Goal: Task Accomplishment & Management: Complete application form

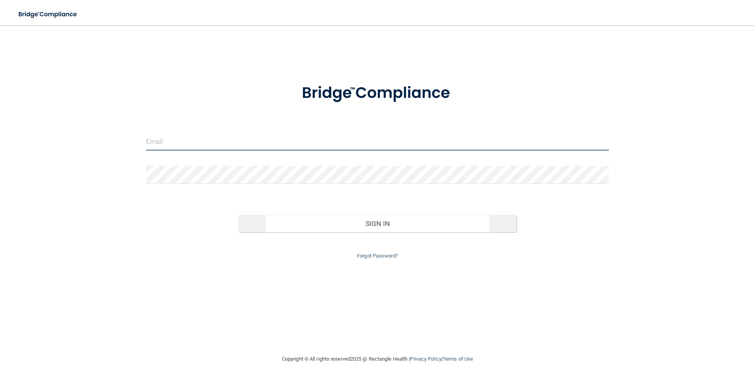
type input "[EMAIL_ADDRESS][DOMAIN_NAME]"
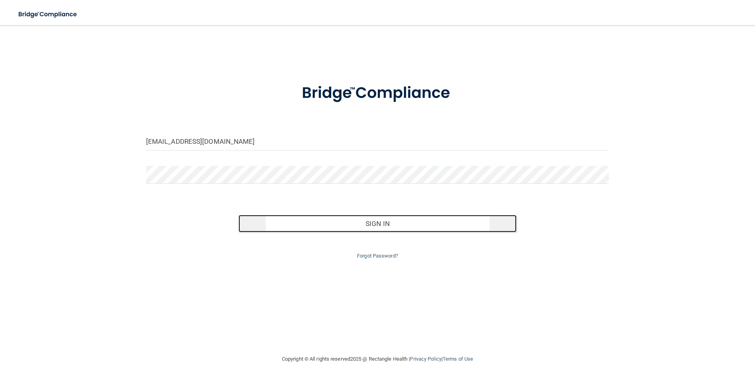
click at [356, 227] on button "Sign In" at bounding box center [377, 223] width 278 height 17
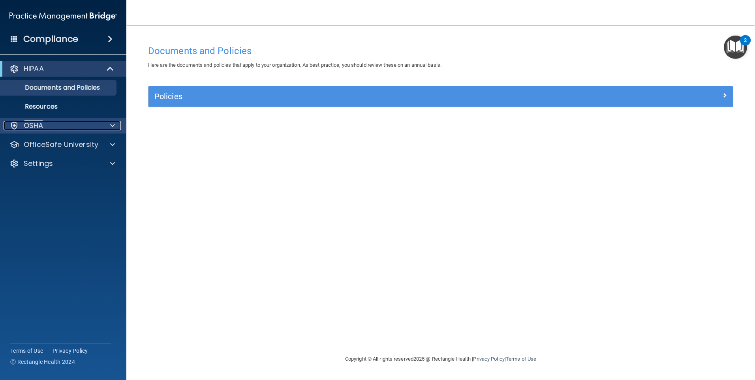
click at [101, 127] on div at bounding box center [111, 125] width 20 height 9
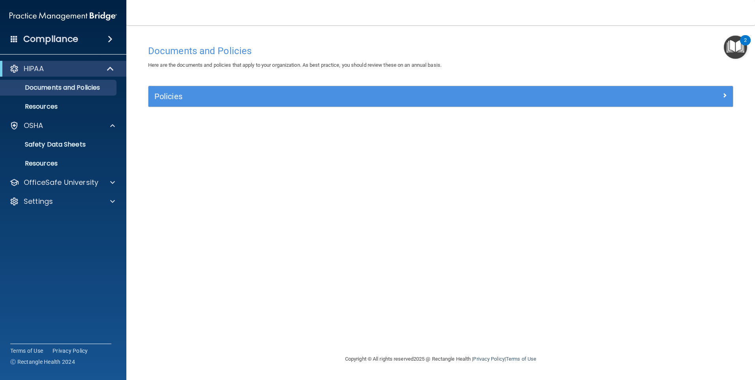
click at [197, 152] on div "Documents and Policies Here are the documents and policies that apply to your o…" at bounding box center [440, 197] width 597 height 313
click at [104, 181] on div at bounding box center [111, 182] width 20 height 9
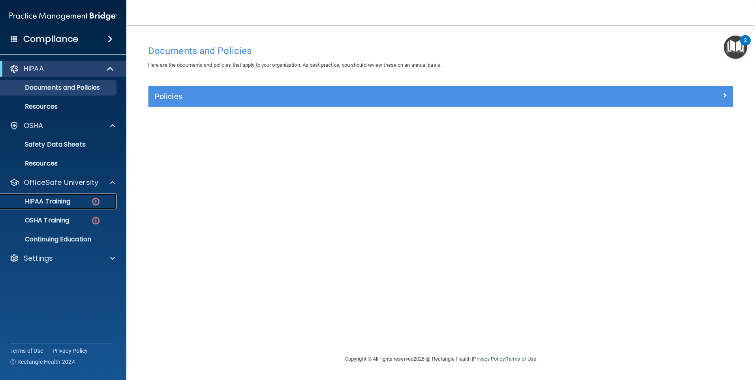
drag, startPoint x: 59, startPoint y: 200, endPoint x: 163, endPoint y: 207, distance: 104.5
click at [59, 200] on p "HIPAA Training" at bounding box center [37, 201] width 65 height 8
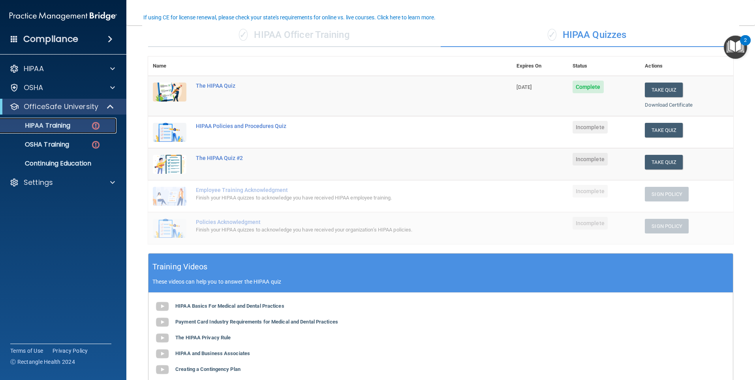
scroll to position [142, 0]
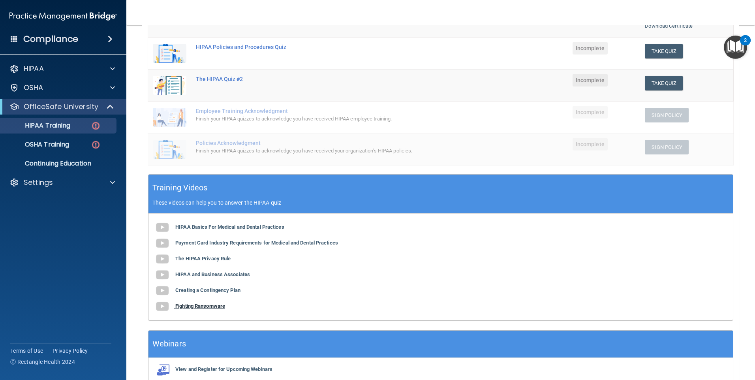
click at [165, 305] on img at bounding box center [162, 306] width 16 height 16
click at [164, 227] on img at bounding box center [162, 227] width 16 height 16
click at [223, 276] on b "HIPAA and Business Associates" at bounding box center [212, 274] width 75 height 6
click at [168, 242] on img at bounding box center [162, 243] width 16 height 16
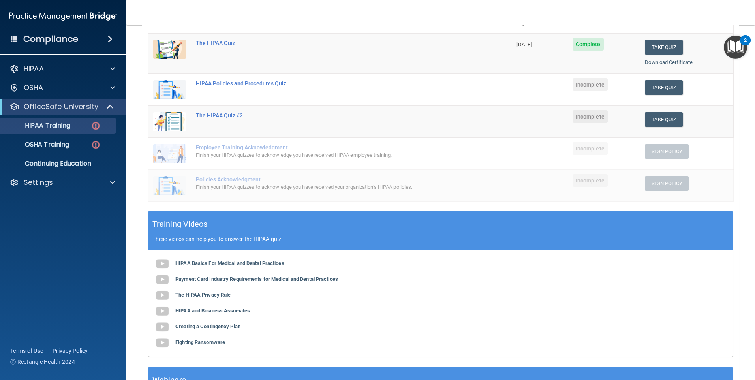
scroll to position [63, 0]
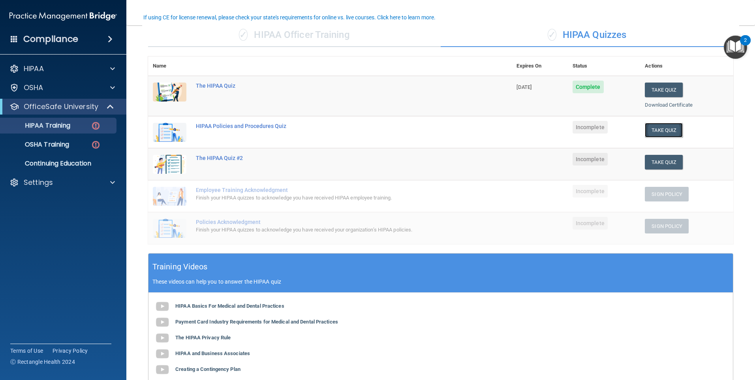
click at [657, 129] on button "Take Quiz" at bounding box center [664, 130] width 38 height 15
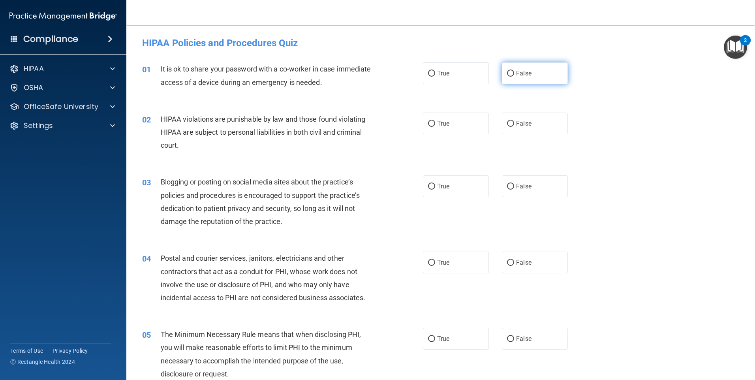
click at [507, 75] on input "False" at bounding box center [510, 74] width 7 height 6
radio input "true"
click at [437, 123] on span "True" at bounding box center [443, 123] width 12 height 7
click at [434, 123] on input "True" at bounding box center [431, 124] width 7 height 6
radio input "true"
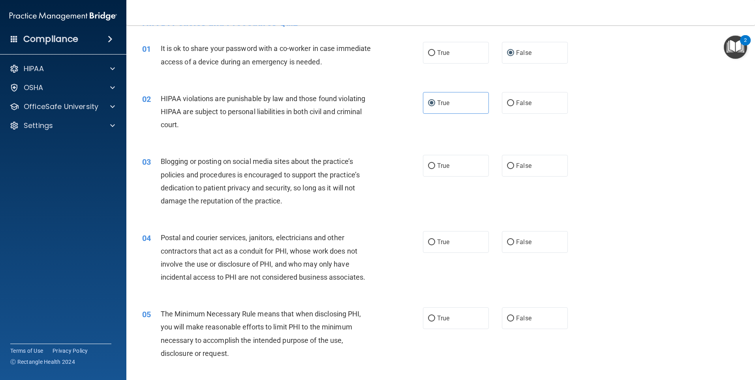
scroll to position [39, 0]
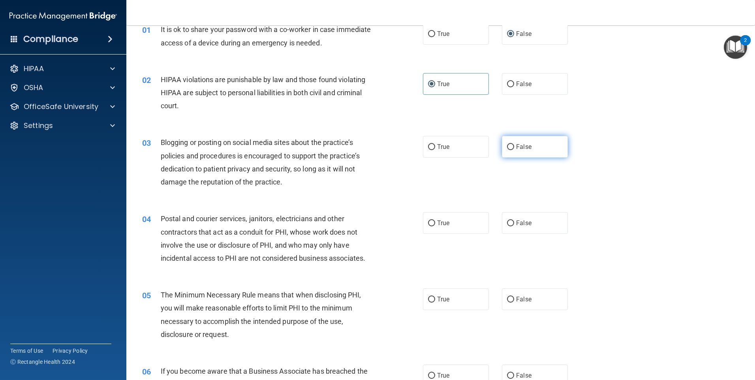
click at [507, 145] on input "False" at bounding box center [510, 147] width 7 height 6
radio input "true"
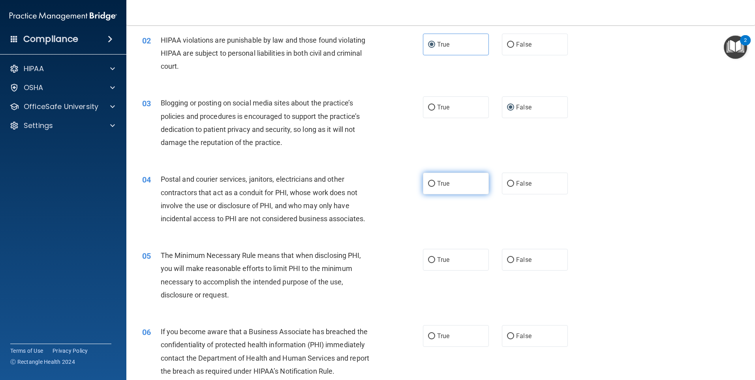
click at [430, 185] on input "True" at bounding box center [431, 184] width 7 height 6
radio input "true"
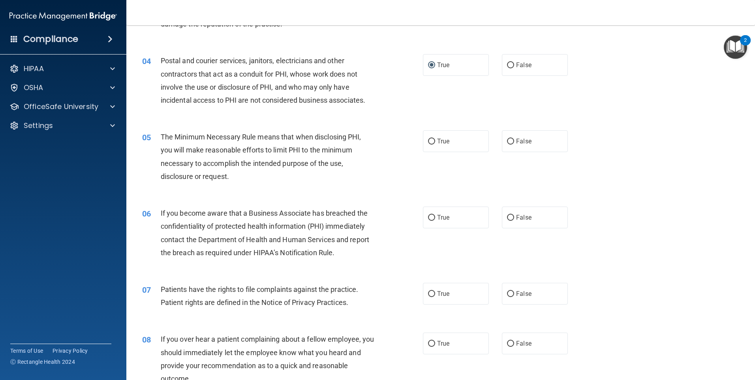
scroll to position [158, 0]
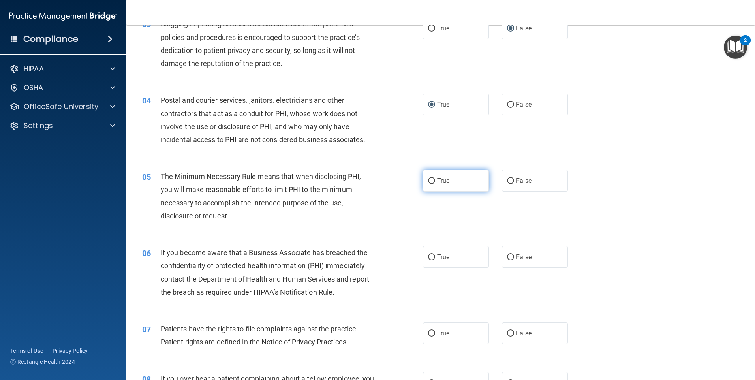
click at [429, 184] on input "True" at bounding box center [431, 181] width 7 height 6
radio input "true"
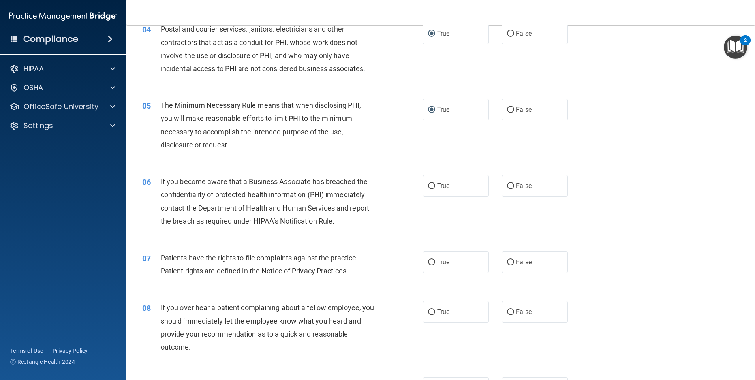
scroll to position [237, 0]
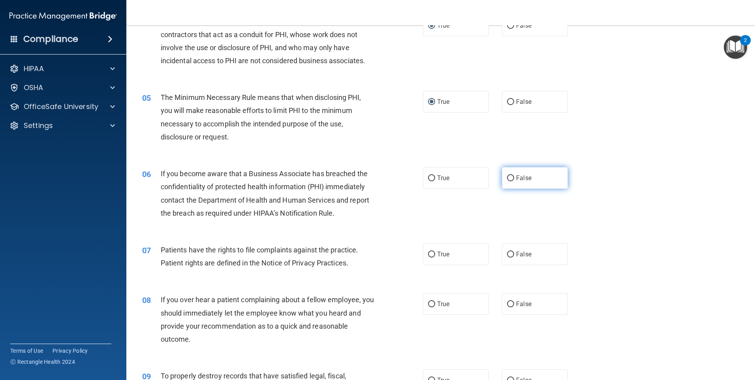
click at [509, 178] on input "False" at bounding box center [510, 178] width 7 height 6
radio input "true"
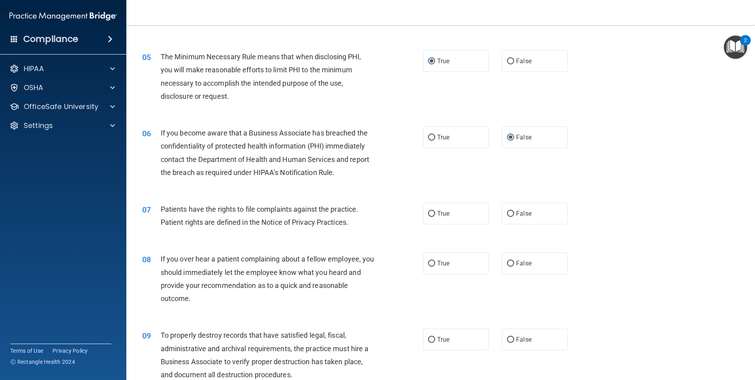
scroll to position [316, 0]
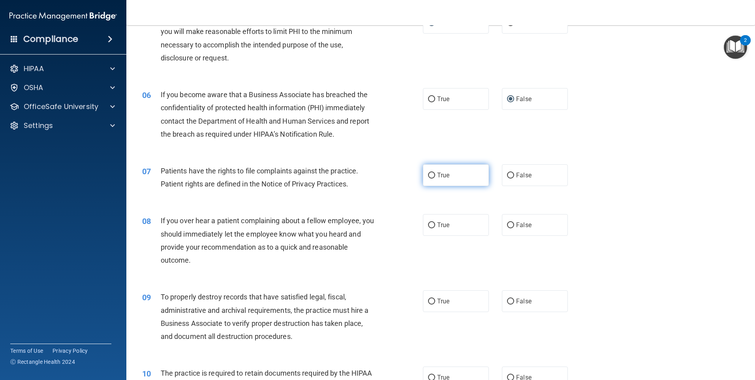
click at [433, 177] on label "True" at bounding box center [456, 175] width 66 height 22
click at [433, 177] on input "True" at bounding box center [431, 175] width 7 height 6
radio input "true"
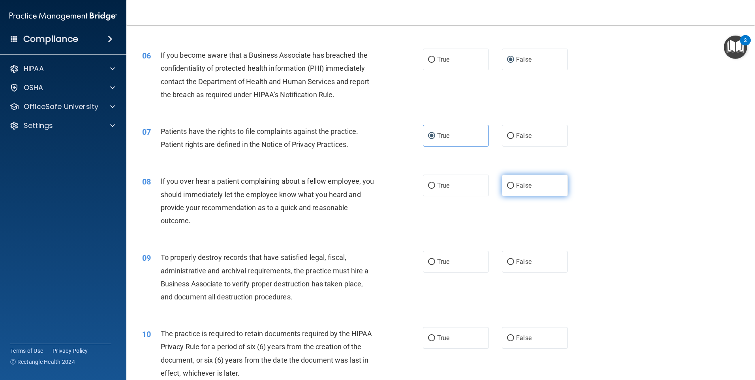
click at [512, 188] on label "False" at bounding box center [535, 185] width 66 height 22
click at [512, 188] on input "False" at bounding box center [510, 186] width 7 height 6
radio input "true"
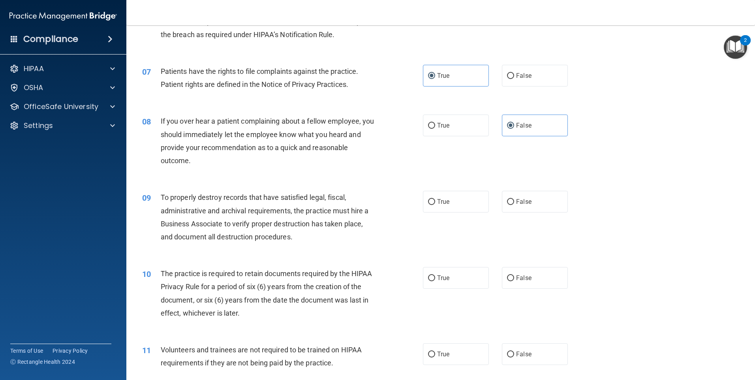
scroll to position [434, 0]
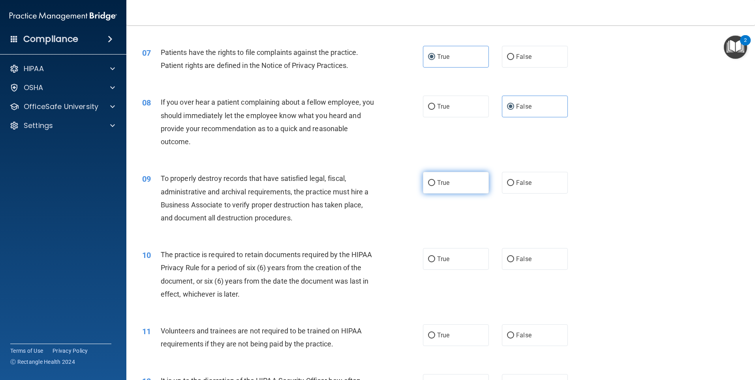
click at [429, 183] on input "True" at bounding box center [431, 183] width 7 height 6
radio input "true"
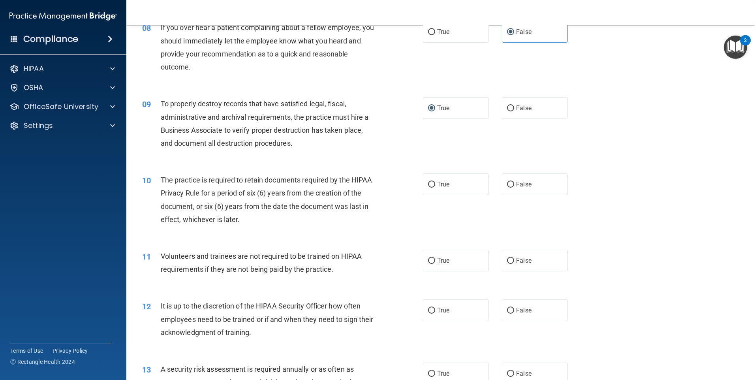
scroll to position [513, 0]
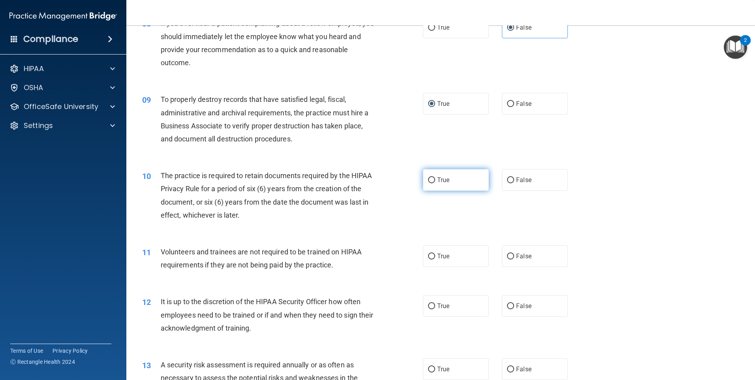
click at [433, 180] on label "True" at bounding box center [456, 180] width 66 height 22
click at [433, 180] on input "True" at bounding box center [431, 180] width 7 height 6
radio input "true"
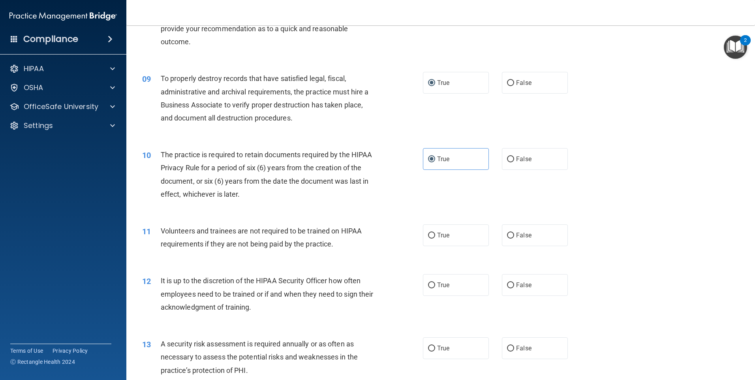
scroll to position [553, 0]
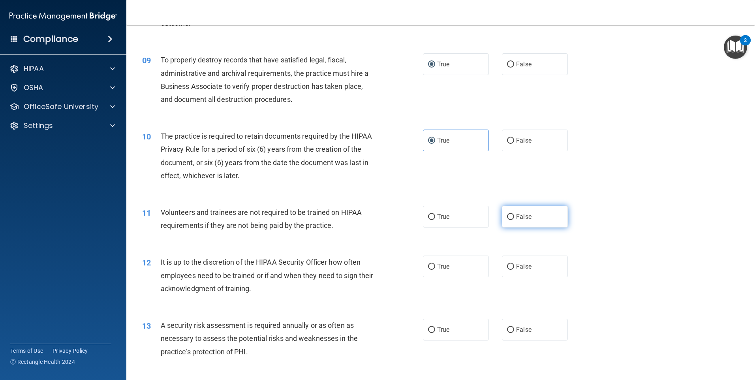
click at [507, 215] on input "False" at bounding box center [510, 217] width 7 height 6
radio input "true"
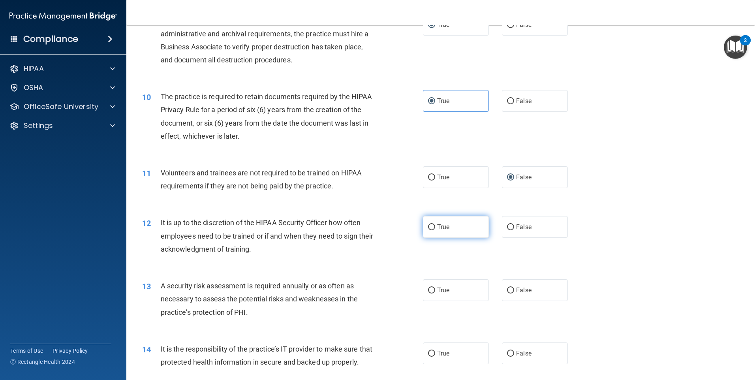
click at [430, 226] on input "True" at bounding box center [431, 227] width 7 height 6
radio input "true"
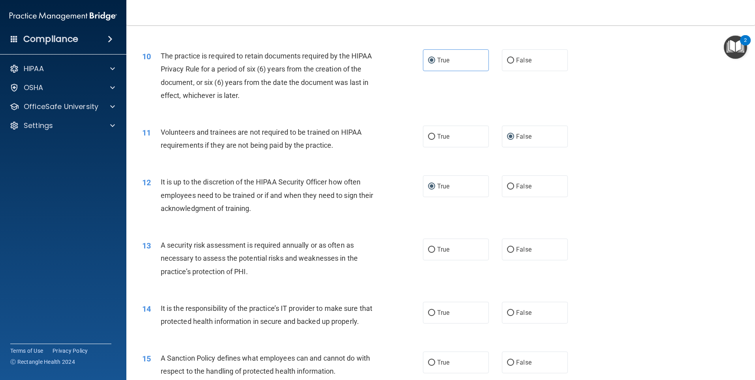
scroll to position [671, 0]
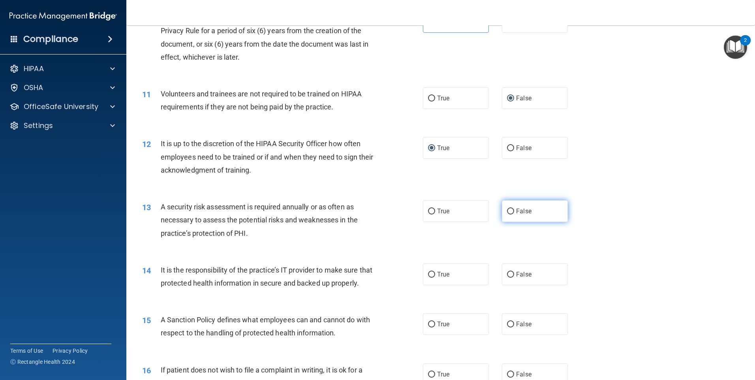
click at [507, 212] on input "False" at bounding box center [510, 211] width 7 height 6
radio input "true"
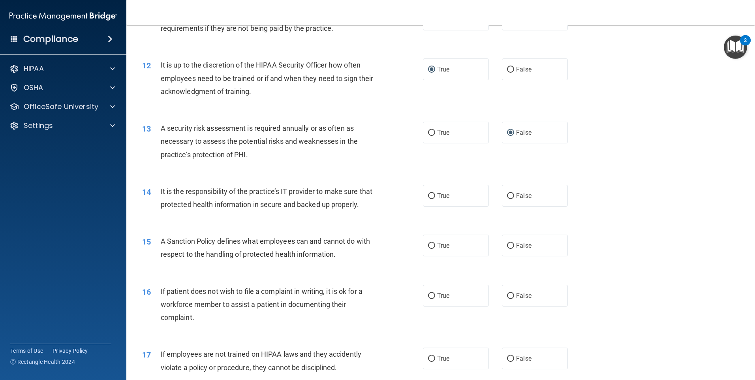
scroll to position [750, 0]
click at [429, 199] on label "True" at bounding box center [456, 195] width 66 height 22
click at [429, 199] on input "True" at bounding box center [431, 196] width 7 height 6
radio input "true"
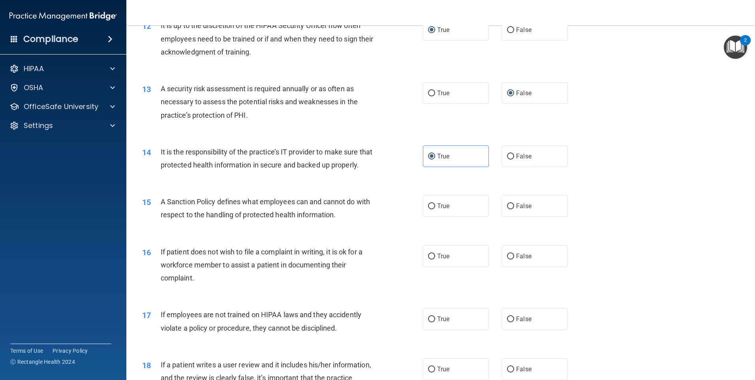
scroll to position [789, 0]
click at [428, 216] on label "True" at bounding box center [456, 206] width 66 height 22
click at [428, 209] on input "True" at bounding box center [431, 206] width 7 height 6
radio input "true"
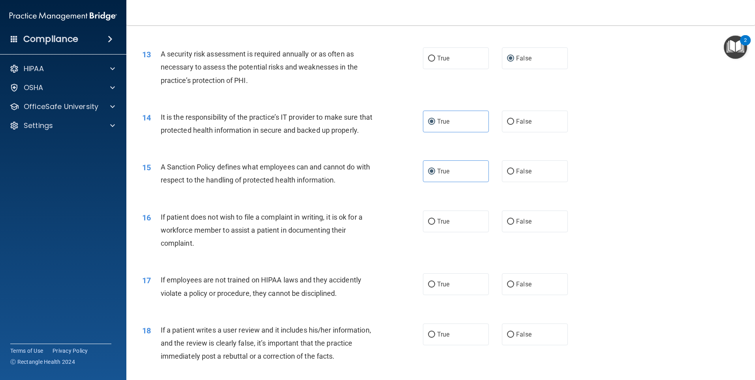
scroll to position [868, 0]
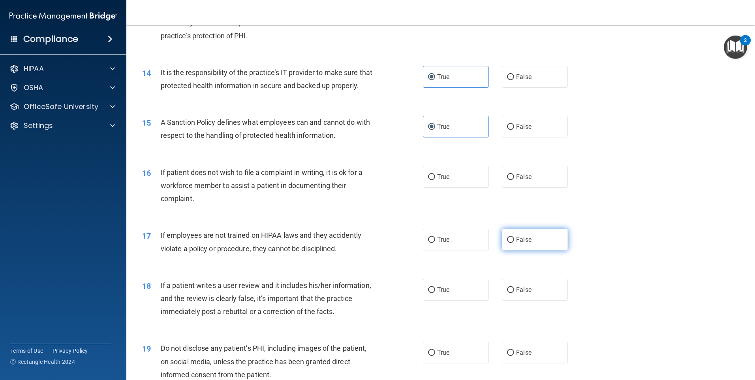
click at [512, 250] on label "False" at bounding box center [535, 240] width 66 height 22
click at [512, 243] on input "False" at bounding box center [510, 240] width 7 height 6
radio input "true"
click at [510, 180] on input "False" at bounding box center [510, 177] width 7 height 6
radio input "true"
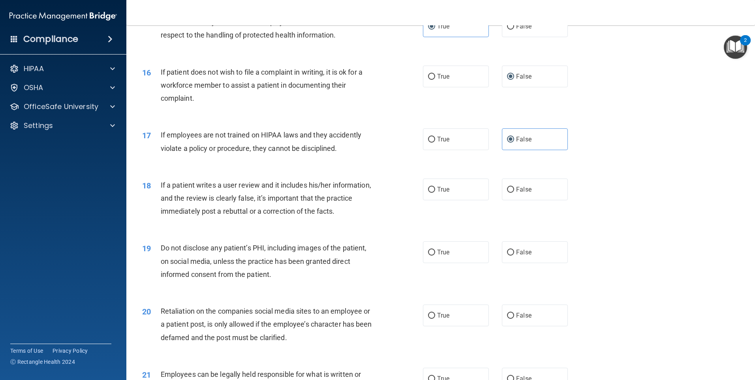
scroll to position [987, 0]
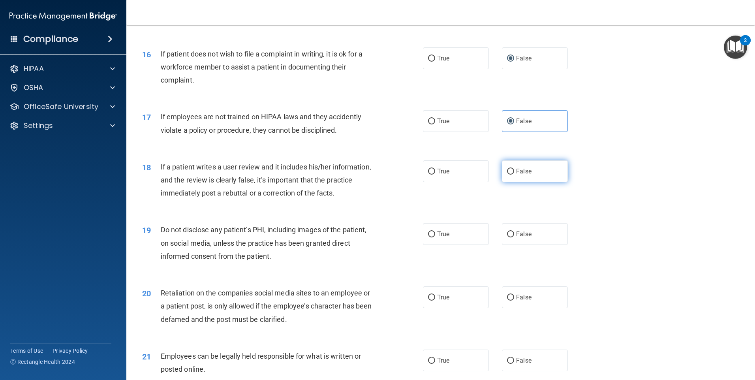
click at [508, 174] on input "False" at bounding box center [510, 172] width 7 height 6
radio input "true"
click at [428, 237] on input "True" at bounding box center [431, 234] width 7 height 6
radio input "true"
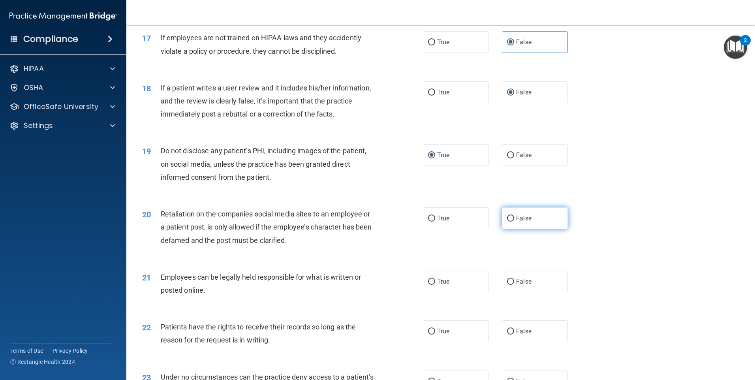
click at [508, 221] on input "False" at bounding box center [510, 219] width 7 height 6
radio input "true"
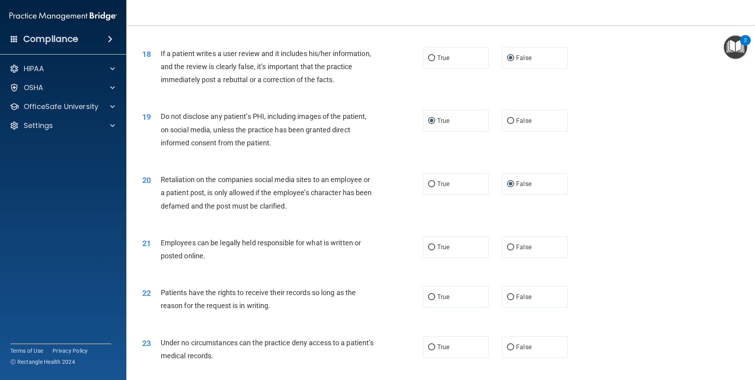
scroll to position [1145, 0]
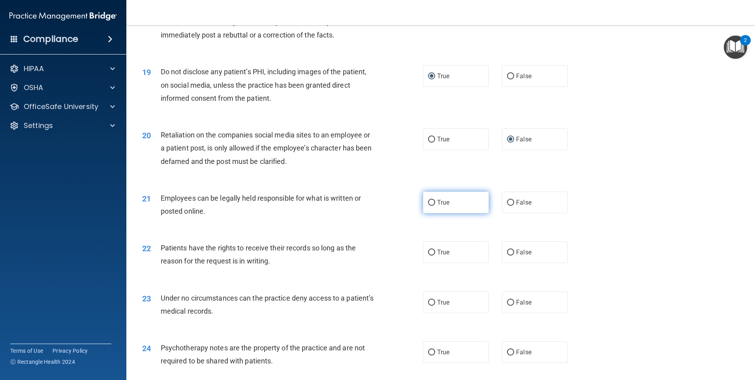
click at [437, 206] on span "True" at bounding box center [443, 202] width 12 height 7
click at [434, 206] on input "True" at bounding box center [431, 203] width 7 height 6
radio input "true"
click at [437, 256] on span "True" at bounding box center [443, 251] width 12 height 7
click at [434, 255] on input "True" at bounding box center [431, 252] width 7 height 6
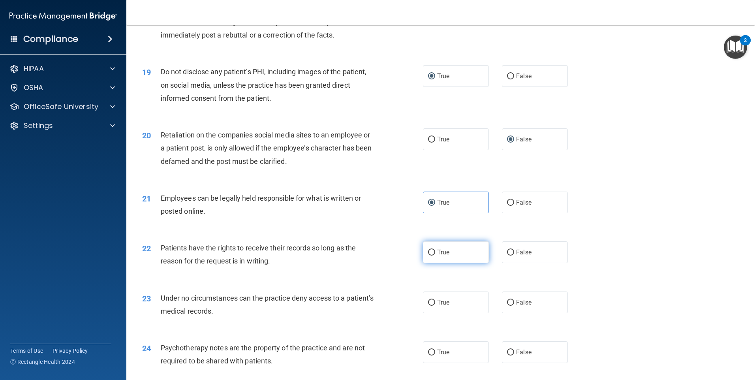
radio input "true"
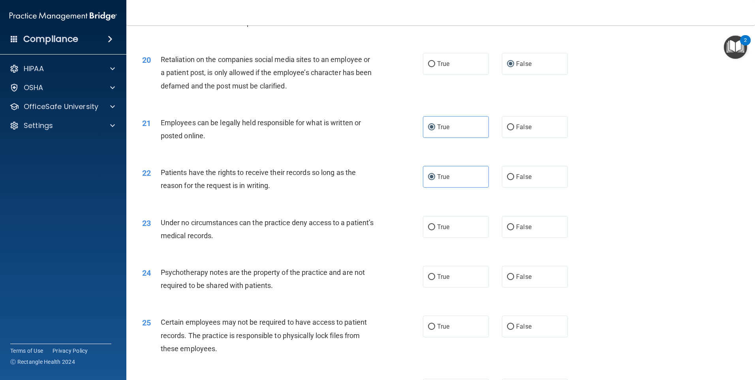
scroll to position [1224, 0]
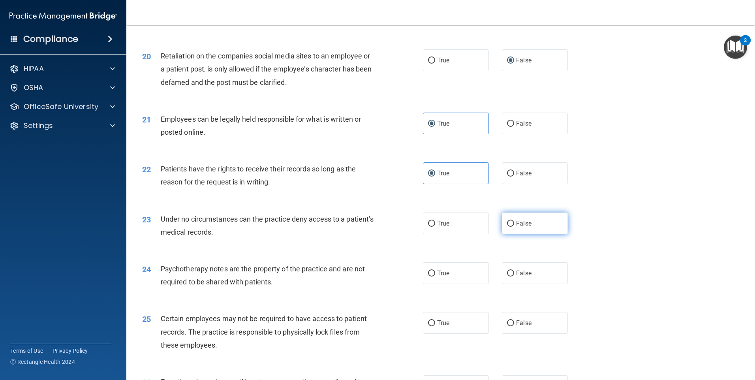
click at [507, 227] on input "False" at bounding box center [510, 224] width 7 height 6
radio input "true"
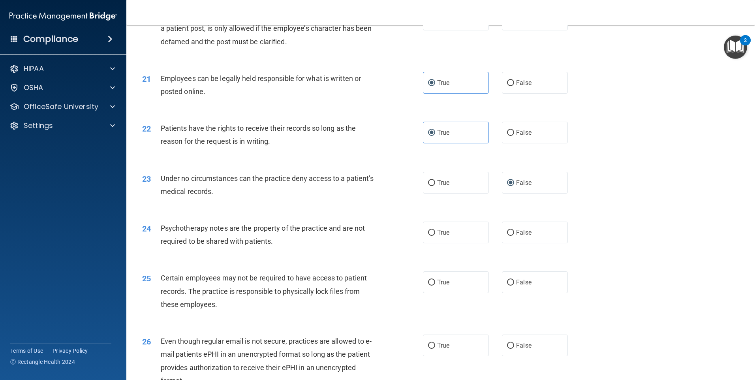
scroll to position [1303, 0]
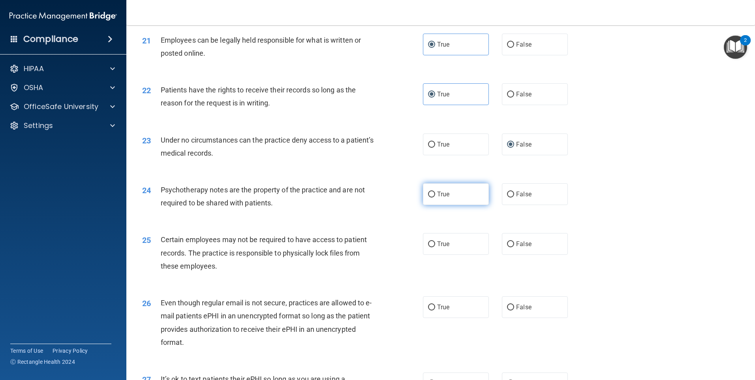
click at [428, 197] on input "True" at bounding box center [431, 194] width 7 height 6
radio input "true"
click at [429, 247] on input "True" at bounding box center [431, 244] width 7 height 6
radio input "true"
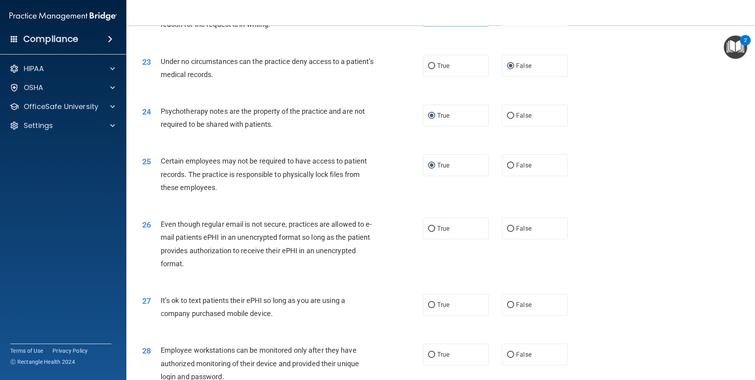
scroll to position [1381, 0]
click at [510, 231] on input "False" at bounding box center [510, 228] width 7 height 6
radio input "true"
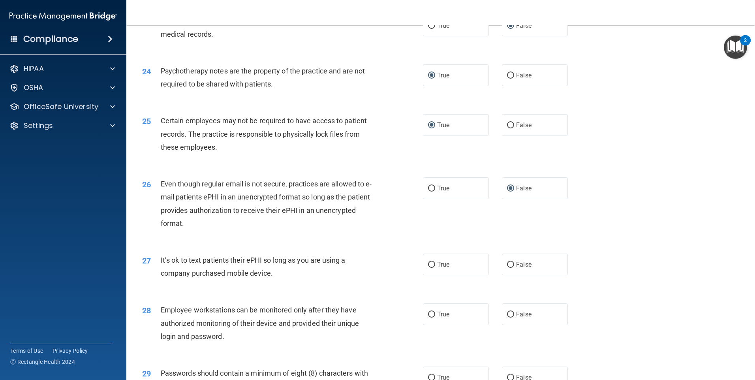
scroll to position [1500, 0]
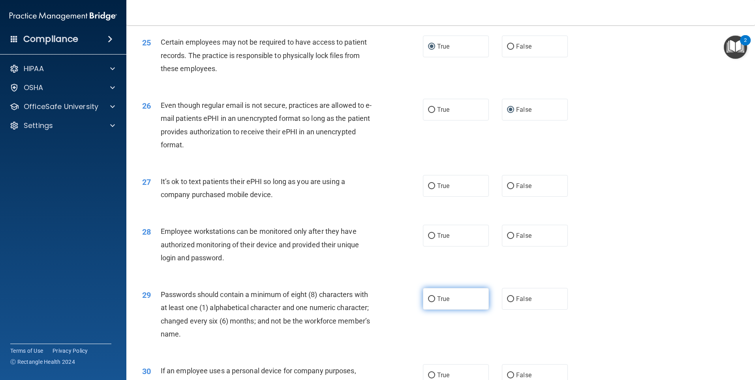
click at [433, 309] on label "True" at bounding box center [456, 299] width 66 height 22
click at [433, 302] on input "True" at bounding box center [431, 299] width 7 height 6
radio input "true"
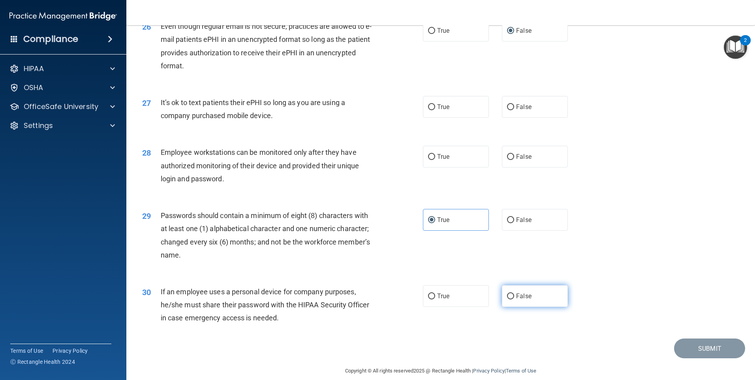
click at [512, 307] on label "False" at bounding box center [535, 296] width 66 height 22
click at [512, 299] on input "False" at bounding box center [510, 296] width 7 height 6
radio input "true"
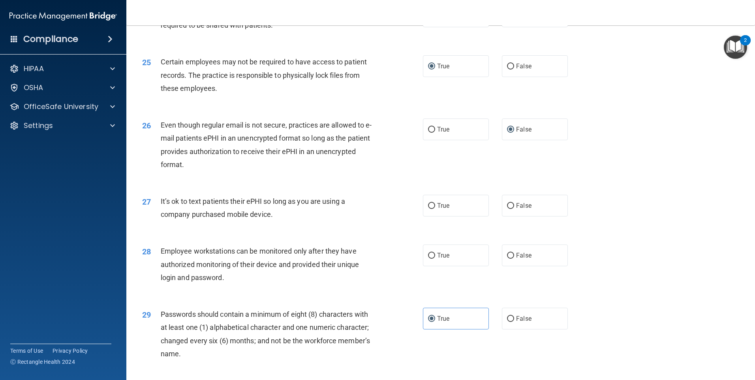
scroll to position [1460, 0]
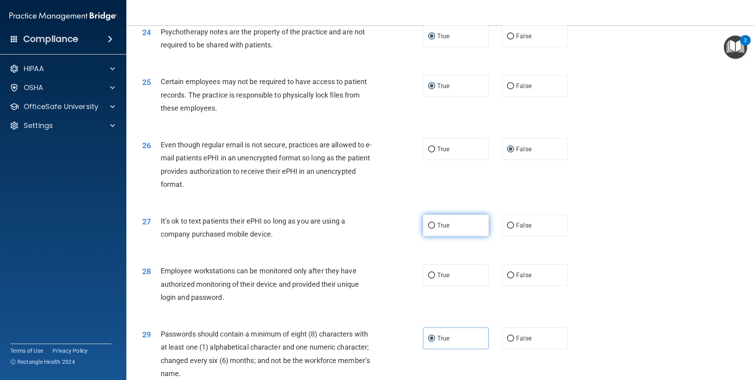
click at [428, 229] on input "True" at bounding box center [431, 226] width 7 height 6
radio input "true"
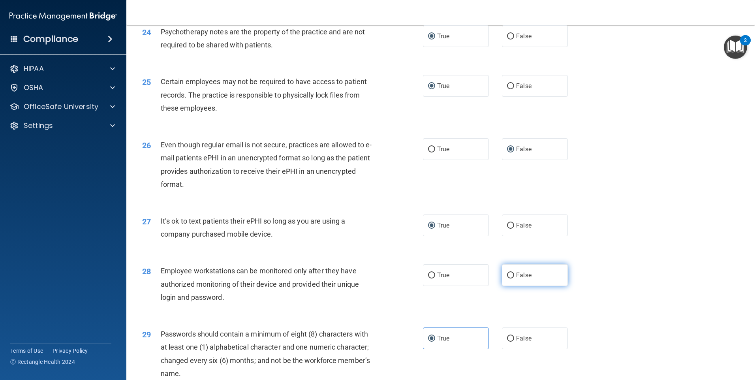
click at [507, 278] on input "False" at bounding box center [510, 275] width 7 height 6
radio input "true"
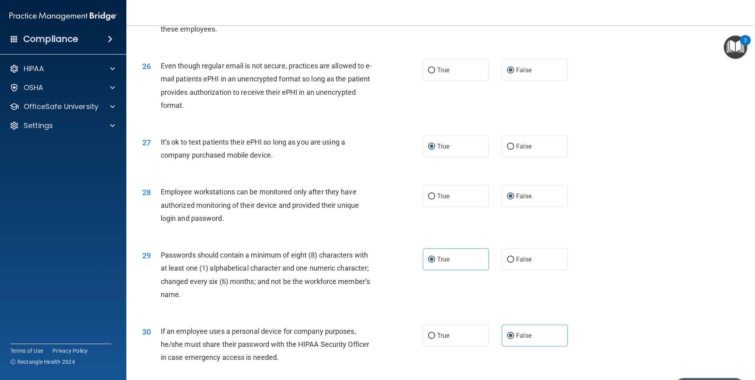
scroll to position [1602, 0]
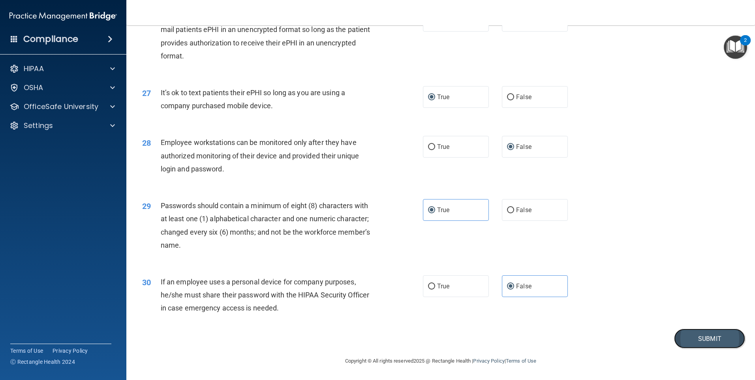
click at [703, 338] on button "Submit" at bounding box center [709, 338] width 71 height 20
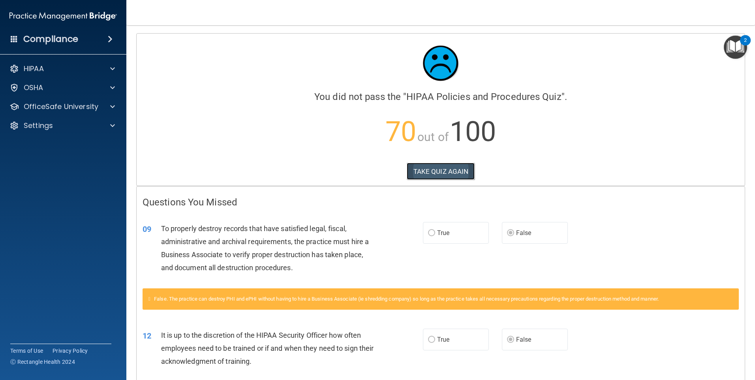
click at [420, 166] on button "TAKE QUIZ AGAIN" at bounding box center [441, 171] width 68 height 17
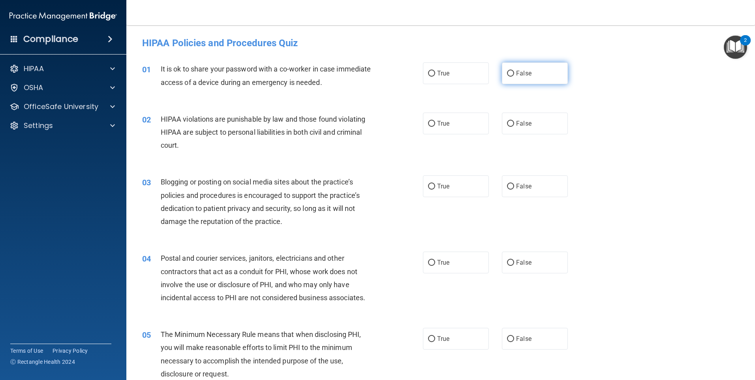
click at [509, 71] on input "False" at bounding box center [510, 74] width 7 height 6
radio input "true"
click at [429, 126] on input "True" at bounding box center [431, 124] width 7 height 6
radio input "true"
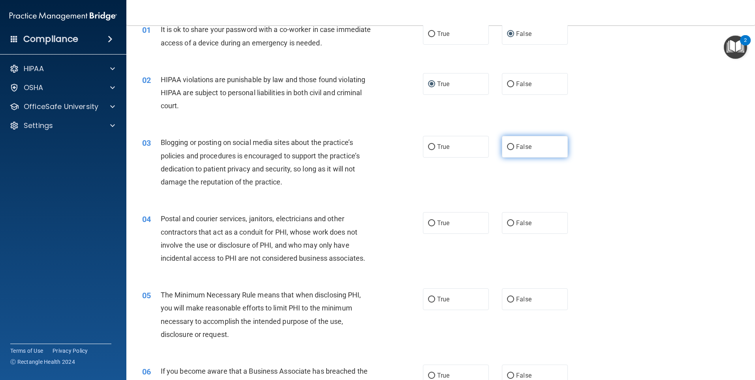
click at [507, 144] on input "False" at bounding box center [510, 147] width 7 height 6
radio input "true"
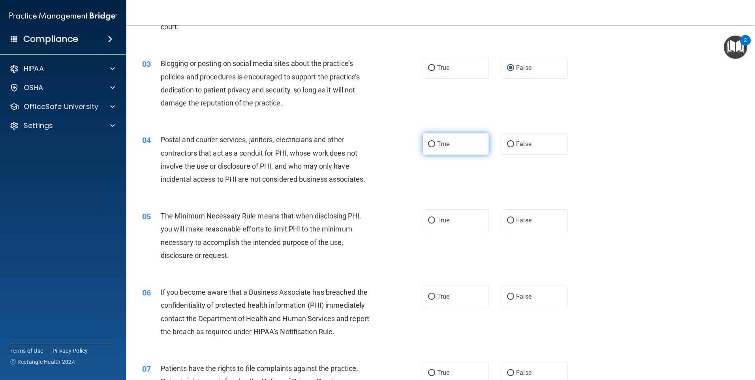
click at [429, 145] on input "True" at bounding box center [431, 144] width 7 height 6
radio input "true"
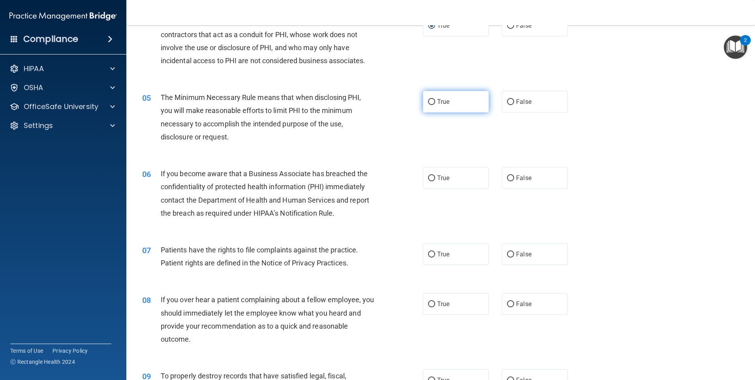
click at [433, 100] on label "True" at bounding box center [456, 102] width 66 height 22
click at [433, 100] on input "True" at bounding box center [431, 102] width 7 height 6
radio input "true"
click at [510, 180] on input "False" at bounding box center [510, 178] width 7 height 6
radio input "true"
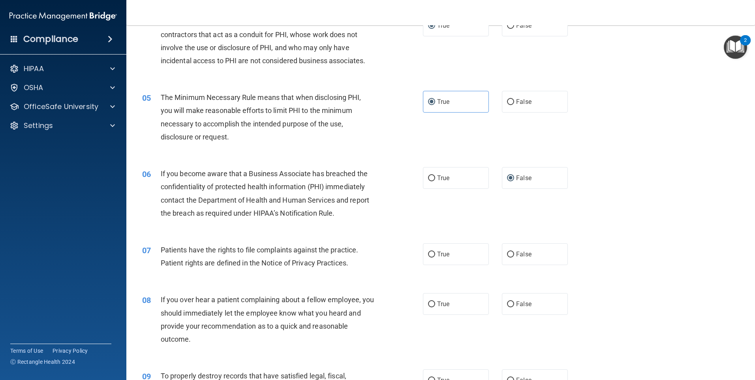
scroll to position [316, 0]
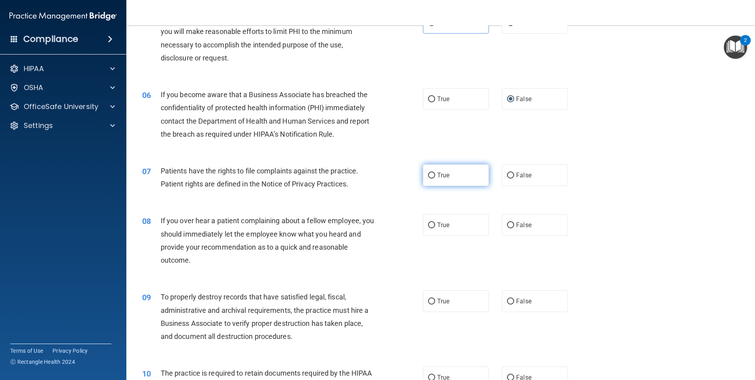
click at [428, 174] on input "True" at bounding box center [431, 175] width 7 height 6
radio input "true"
click at [507, 223] on input "False" at bounding box center [510, 225] width 7 height 6
radio input "true"
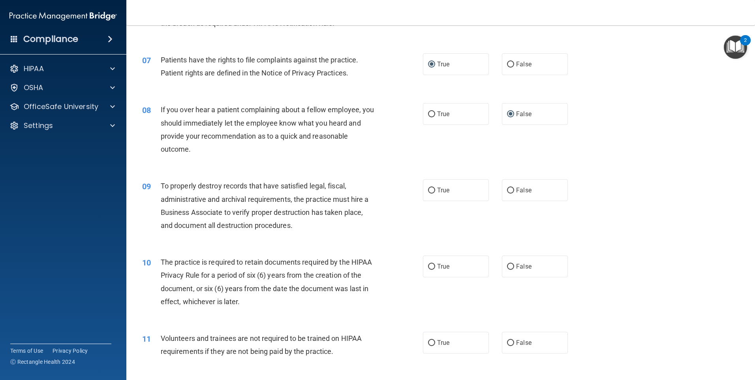
scroll to position [434, 0]
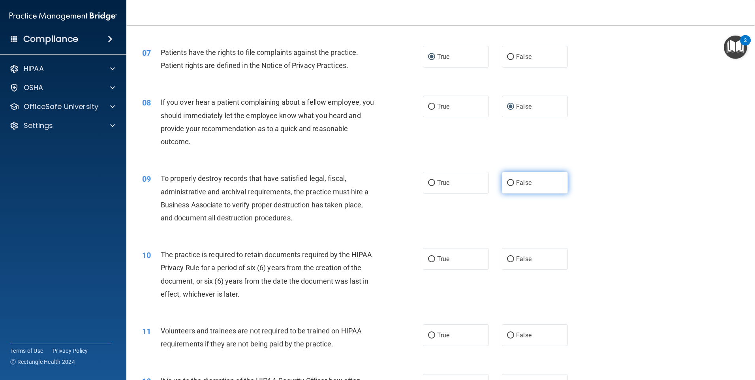
click at [508, 180] on input "False" at bounding box center [510, 183] width 7 height 6
radio input "true"
click at [429, 256] on input "True" at bounding box center [431, 259] width 7 height 6
radio input "true"
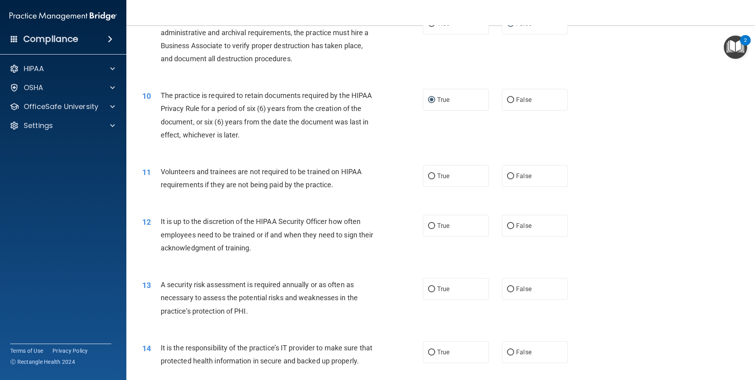
scroll to position [632, 0]
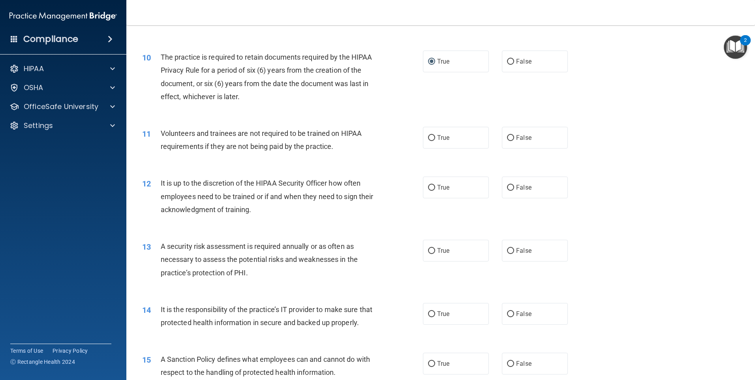
drag, startPoint x: 510, startPoint y: 136, endPoint x: 463, endPoint y: 150, distance: 48.7
click at [510, 136] on label "False" at bounding box center [535, 138] width 66 height 22
click at [510, 136] on input "False" at bounding box center [510, 138] width 7 height 6
radio input "true"
click at [516, 187] on span "False" at bounding box center [523, 187] width 15 height 7
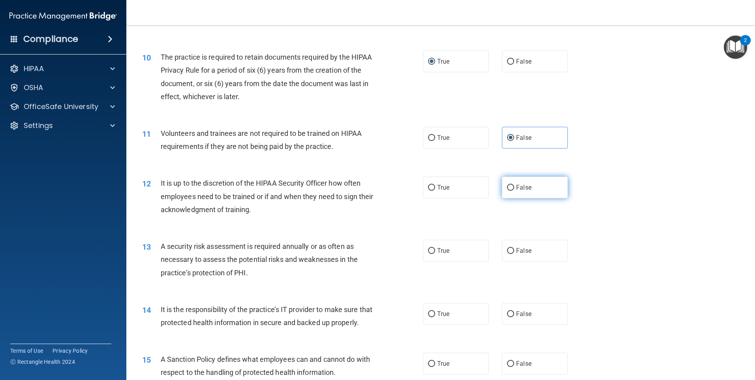
click at [512, 187] on input "False" at bounding box center [510, 188] width 7 height 6
radio input "true"
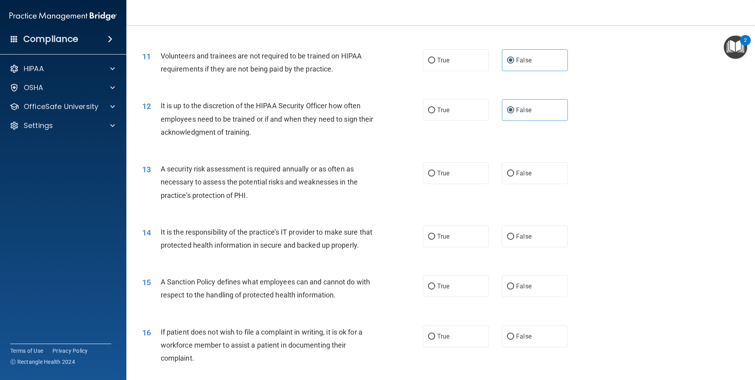
scroll to position [710, 0]
click at [507, 169] on input "False" at bounding box center [510, 172] width 7 height 6
radio input "true"
click at [427, 166] on label "True" at bounding box center [456, 172] width 66 height 22
click at [428, 169] on input "True" at bounding box center [431, 172] width 7 height 6
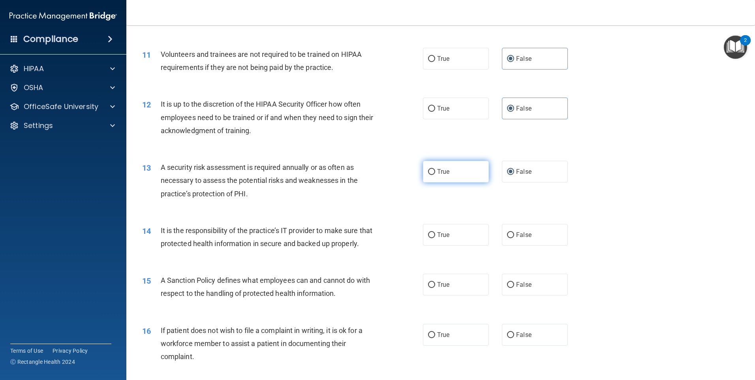
radio input "true"
radio input "false"
click at [508, 233] on input "False" at bounding box center [510, 235] width 7 height 6
radio input "true"
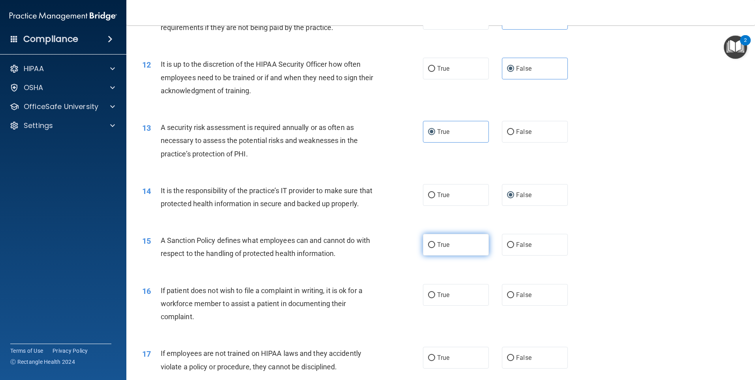
scroll to position [789, 0]
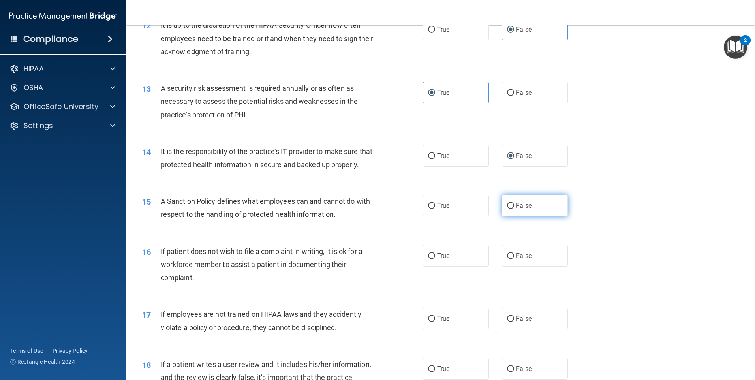
click at [510, 209] on input "False" at bounding box center [510, 206] width 7 height 6
radio input "true"
click at [512, 266] on label "False" at bounding box center [535, 256] width 66 height 22
click at [512, 259] on input "False" at bounding box center [510, 256] width 7 height 6
radio input "true"
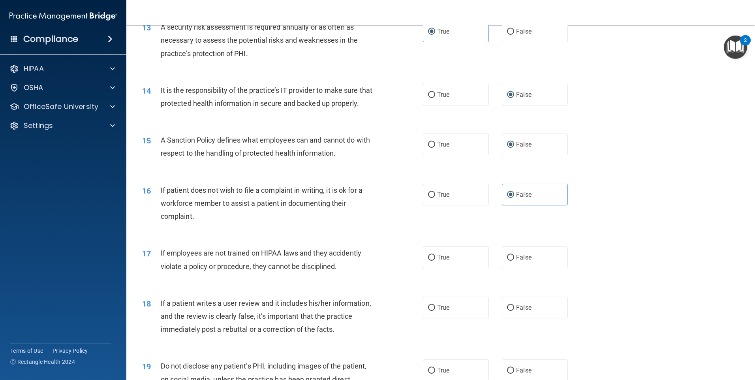
scroll to position [947, 0]
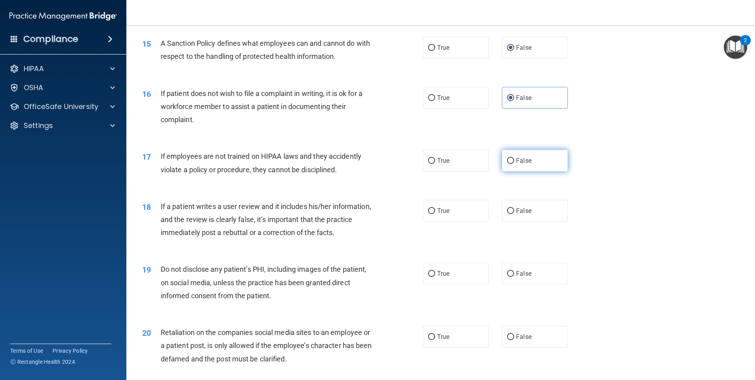
click at [516, 164] on span "False" at bounding box center [523, 160] width 15 height 7
click at [513, 164] on input "False" at bounding box center [510, 161] width 7 height 6
radio input "true"
click at [507, 214] on input "False" at bounding box center [510, 211] width 7 height 6
radio input "true"
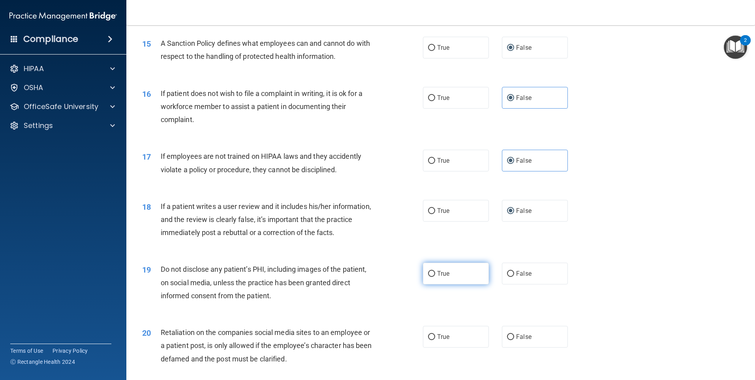
click at [431, 277] on input "True" at bounding box center [431, 274] width 7 height 6
radio input "true"
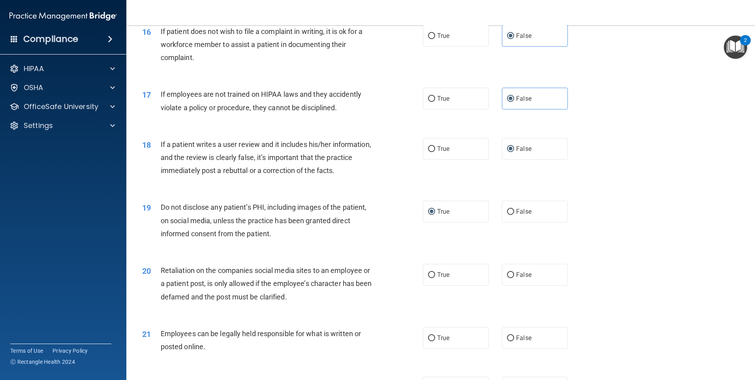
scroll to position [1066, 0]
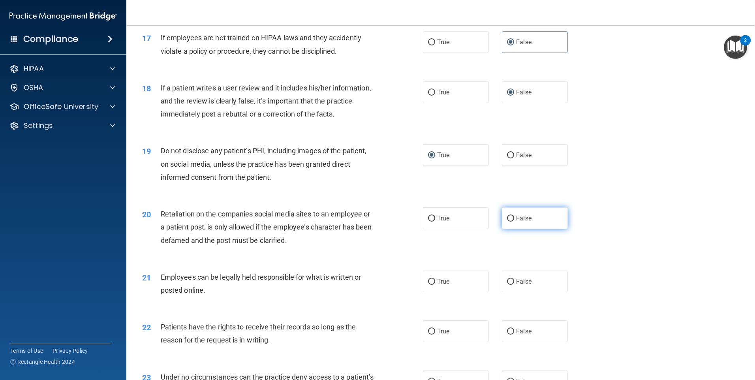
click at [508, 221] on input "False" at bounding box center [510, 219] width 7 height 6
radio input "true"
click at [429, 285] on input "True" at bounding box center [431, 282] width 7 height 6
radio input "true"
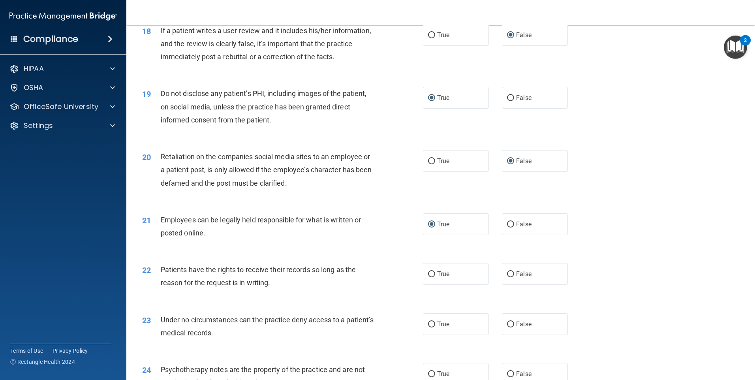
scroll to position [1184, 0]
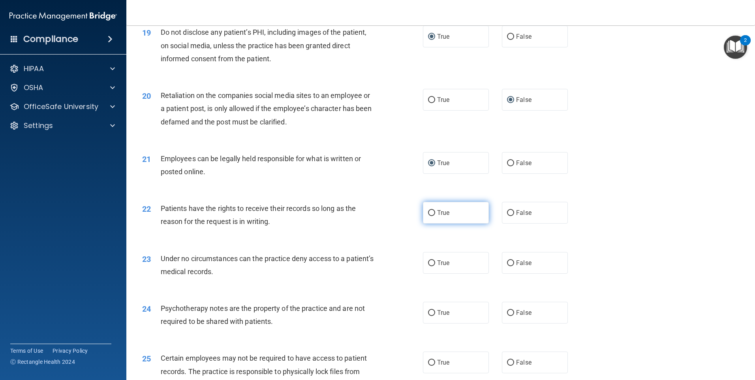
click at [429, 216] on input "True" at bounding box center [431, 213] width 7 height 6
radio input "true"
click at [516, 266] on span "False" at bounding box center [523, 262] width 15 height 7
click at [513, 266] on input "False" at bounding box center [510, 263] width 7 height 6
radio input "true"
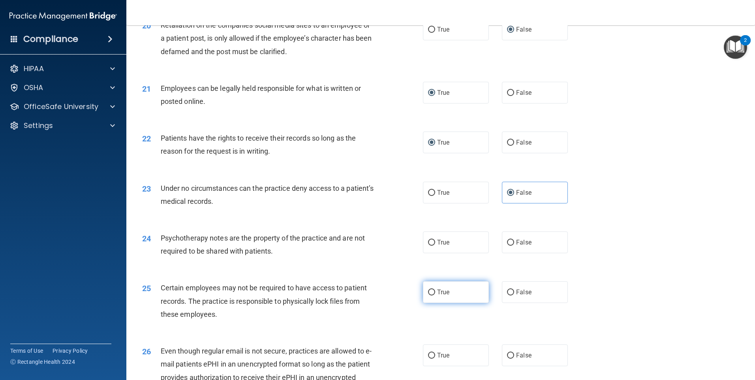
scroll to position [1303, 0]
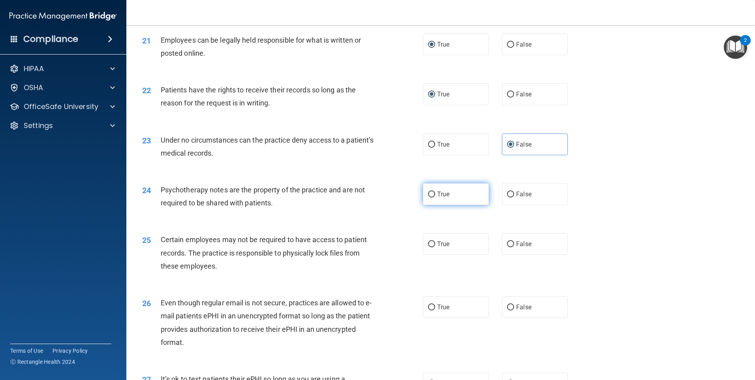
click at [430, 197] on input "True" at bounding box center [431, 194] width 7 height 6
radio input "true"
click at [432, 255] on label "True" at bounding box center [456, 244] width 66 height 22
click at [432, 247] on input "True" at bounding box center [431, 244] width 7 height 6
radio input "true"
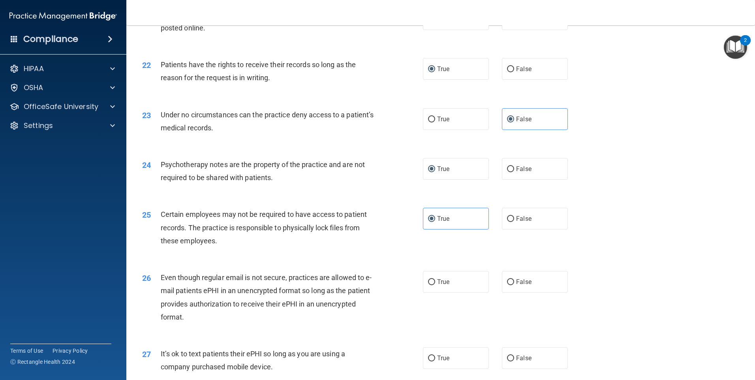
scroll to position [1421, 0]
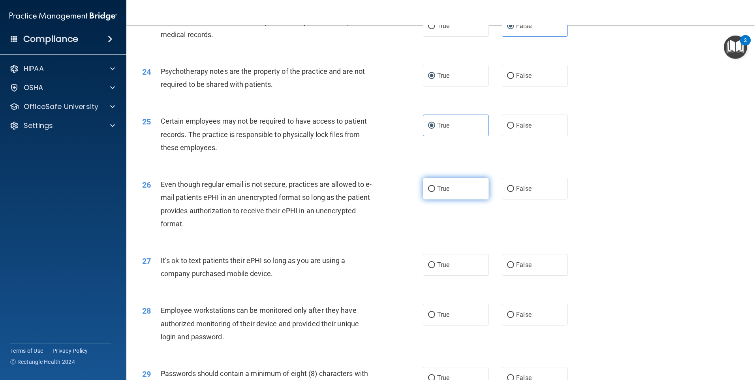
click at [429, 192] on input "True" at bounding box center [431, 189] width 7 height 6
radio input "true"
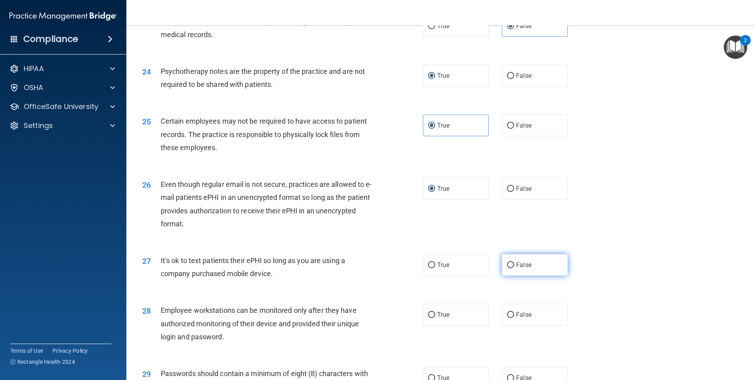
click at [507, 268] on input "False" at bounding box center [510, 265] width 7 height 6
radio input "true"
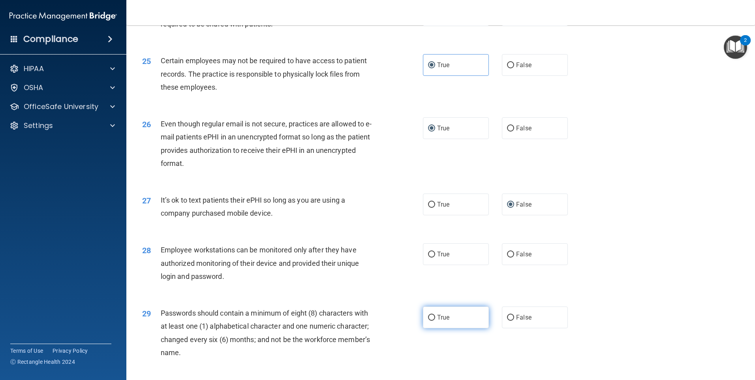
scroll to position [1539, 0]
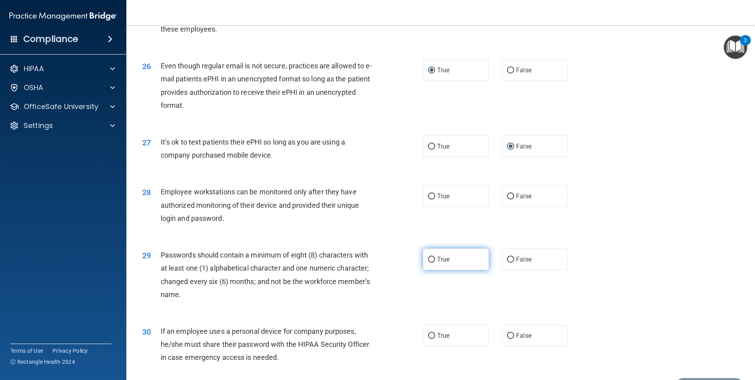
click at [431, 262] on input "True" at bounding box center [431, 260] width 7 height 6
radio input "true"
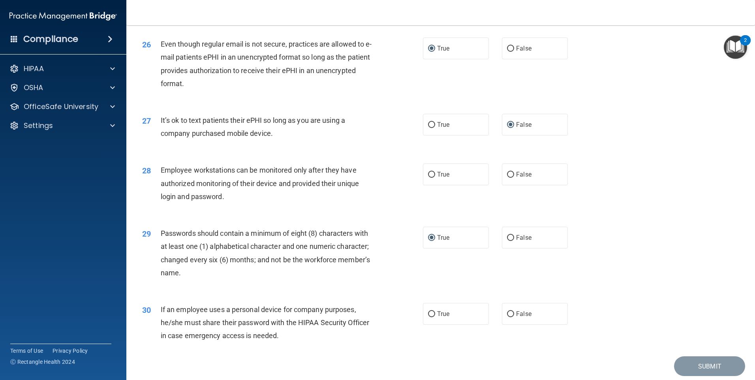
scroll to position [1602, 0]
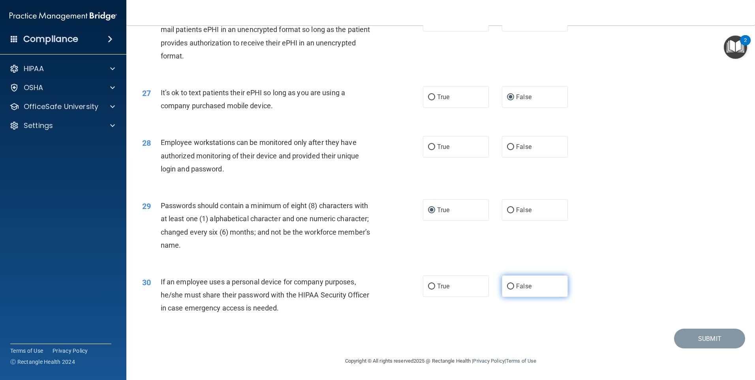
click at [509, 286] on input "False" at bounding box center [510, 286] width 7 height 6
radio input "true"
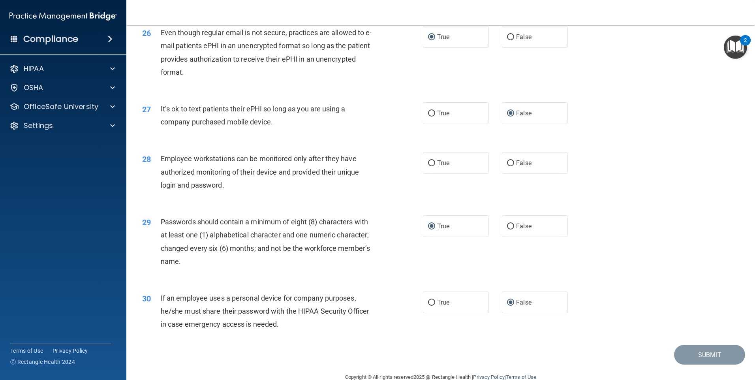
scroll to position [1523, 0]
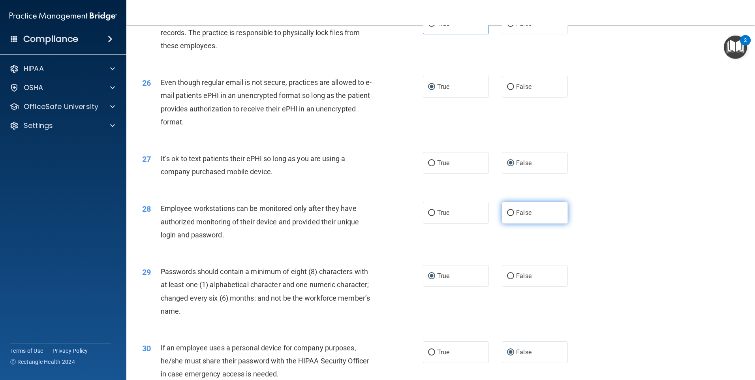
click at [509, 216] on input "False" at bounding box center [510, 213] width 7 height 6
radio input "true"
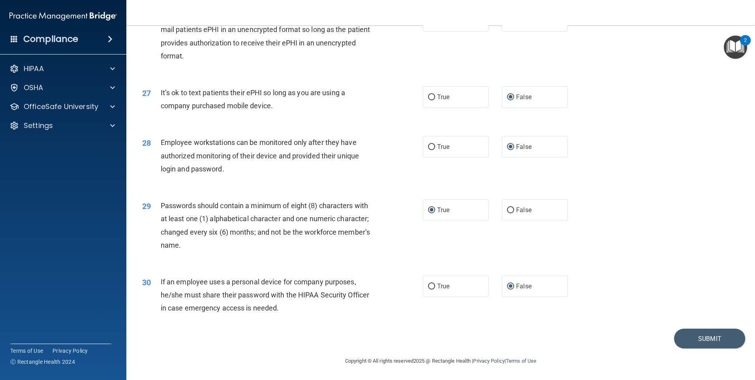
scroll to position [1602, 0]
click at [701, 329] on button "Submit" at bounding box center [709, 338] width 71 height 20
click at [700, 336] on button "Submit" at bounding box center [709, 338] width 71 height 20
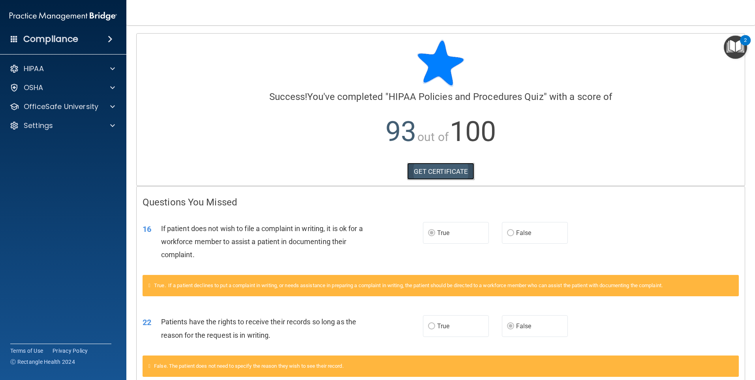
click at [437, 168] on link "GET CERTIFICATE" at bounding box center [440, 171] width 67 height 17
